Goal: Check status: Check status

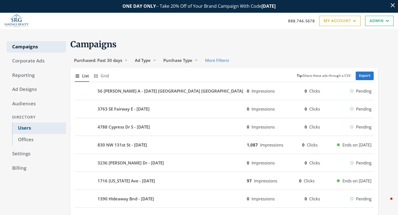
click at [24, 131] on link "Users" at bounding box center [39, 128] width 54 height 12
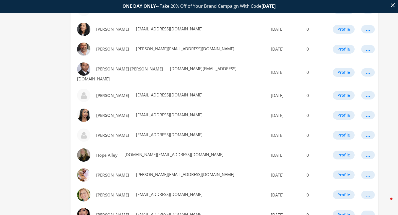
scroll to position [319, 0]
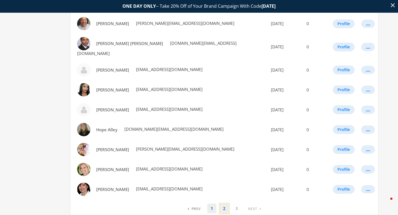
click at [220, 204] on link "2" at bounding box center [224, 209] width 9 height 10
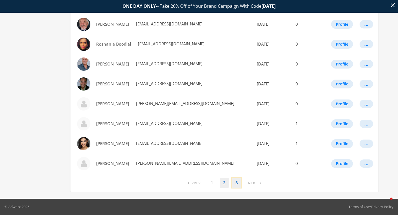
click at [240, 182] on link "3" at bounding box center [236, 183] width 9 height 10
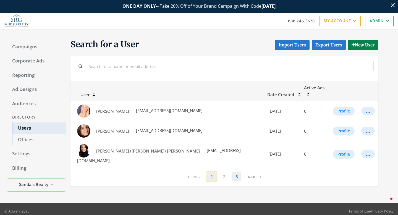
click at [210, 172] on link "1" at bounding box center [211, 177] width 9 height 10
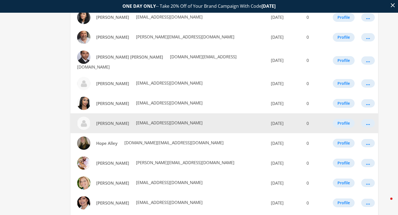
scroll to position [319, 0]
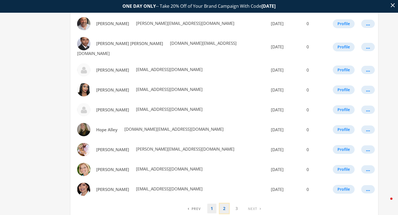
click at [224, 204] on link "2" at bounding box center [224, 209] width 9 height 10
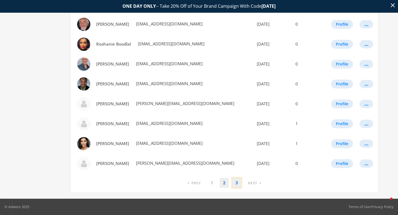
click at [235, 187] on link "3" at bounding box center [236, 183] width 9 height 10
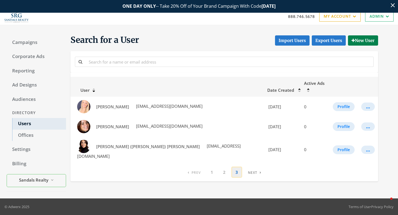
scroll to position [0, 0]
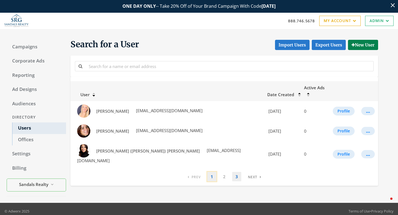
click at [211, 172] on link "1" at bounding box center [211, 177] width 9 height 10
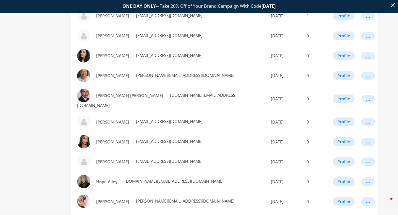
scroll to position [319, 0]
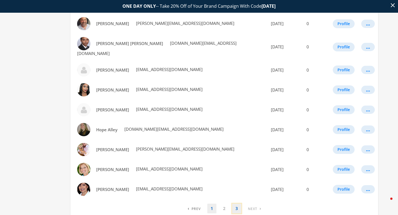
click at [232, 204] on link "3" at bounding box center [236, 209] width 9 height 10
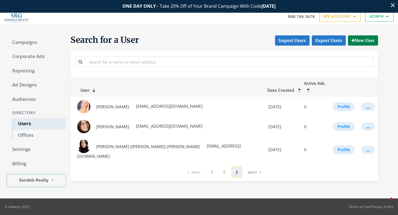
scroll to position [0, 0]
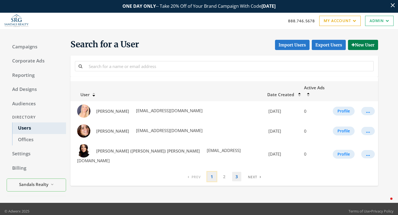
click at [212, 172] on link "1" at bounding box center [211, 177] width 9 height 10
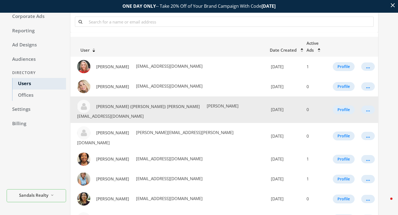
scroll to position [45, 0]
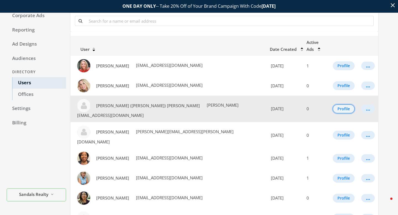
click at [337, 104] on button "Profile" at bounding box center [344, 108] width 22 height 9
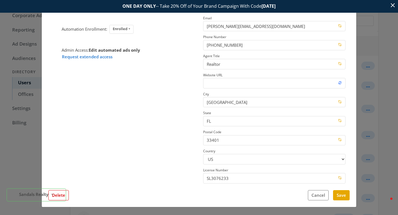
scroll to position [0, 0]
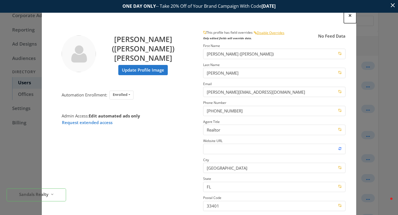
click at [349, 17] on span "×" at bounding box center [350, 15] width 4 height 9
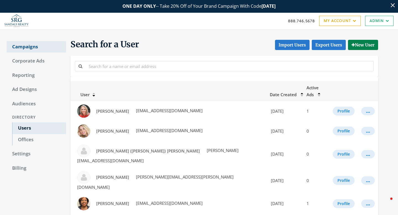
click at [19, 45] on link "Campaigns" at bounding box center [36, 47] width 59 height 12
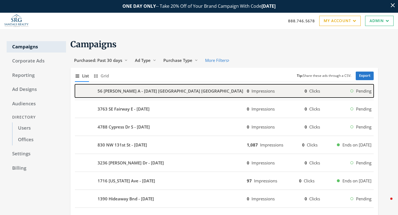
click at [167, 92] on b "56 [PERSON_NAME] A - [DATE] [GEOGRAPHIC_DATA] [GEOGRAPHIC_DATA]" at bounding box center [170, 91] width 146 height 6
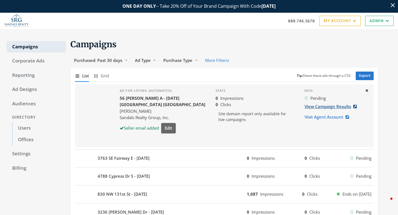
click at [326, 105] on link "View Campaign Results" at bounding box center [332, 106] width 56 height 10
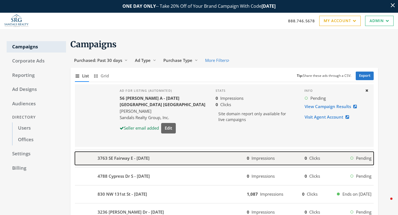
click at [341, 159] on div "0 Impressions 0 Clicks Pending" at bounding box center [310, 158] width 127 height 6
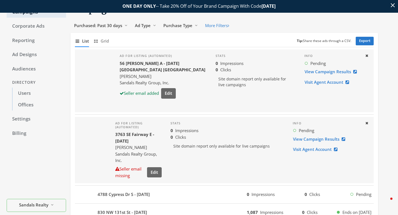
scroll to position [45, 0]
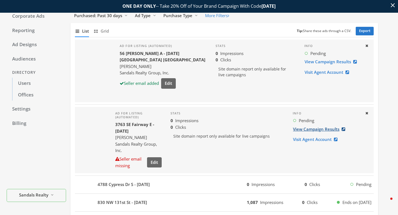
click at [323, 129] on link "View Campaign Results" at bounding box center [320, 129] width 56 height 10
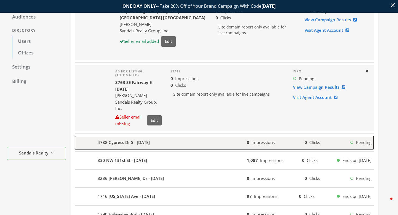
click at [218, 141] on div "4788 Cypress Dr S - [DATE]" at bounding box center [161, 142] width 172 height 13
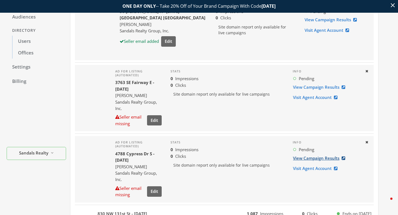
click at [299, 159] on link "View Campaign Results" at bounding box center [320, 158] width 56 height 10
click at [26, 44] on link "Users" at bounding box center [39, 42] width 54 height 12
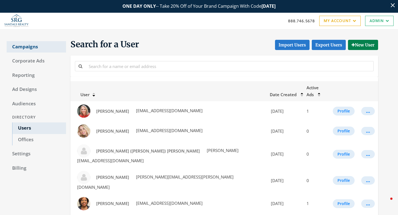
click at [30, 48] on link "Campaigns" at bounding box center [36, 47] width 59 height 12
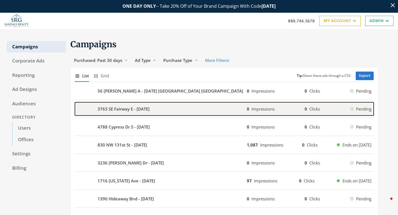
click at [107, 106] on b "3763 SE Fairway E - [DATE]" at bounding box center [123, 109] width 52 height 6
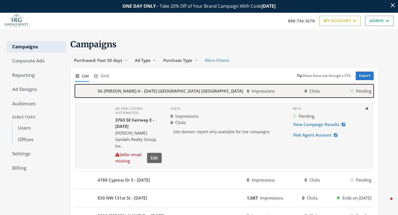
click at [114, 91] on b "56 [PERSON_NAME] A - [DATE] [GEOGRAPHIC_DATA] [GEOGRAPHIC_DATA]" at bounding box center [170, 91] width 146 height 6
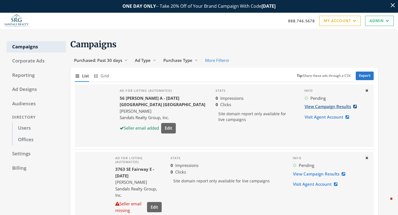
click at [304, 104] on link "View Campaign Results" at bounding box center [332, 106] width 56 height 10
